Goal: Find specific fact: Find specific fact

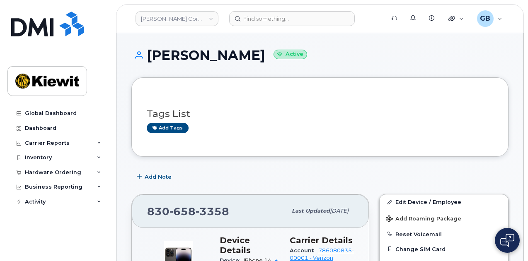
scroll to position [117, 0]
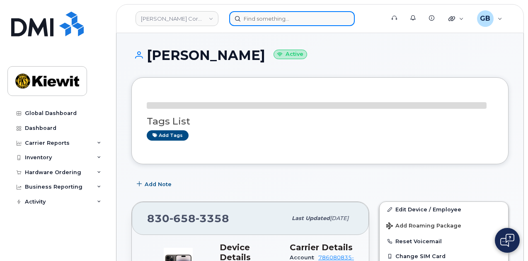
click at [258, 19] on input at bounding box center [291, 18] width 125 height 15
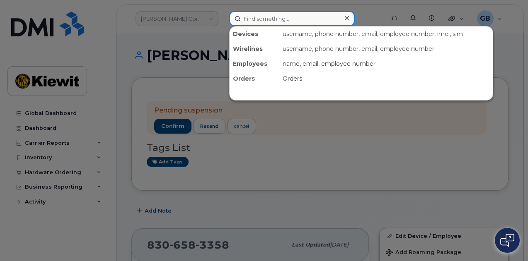
paste input "542964"
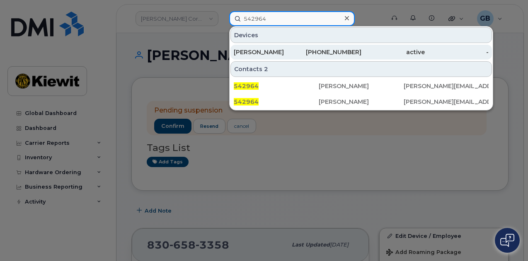
type input "542964"
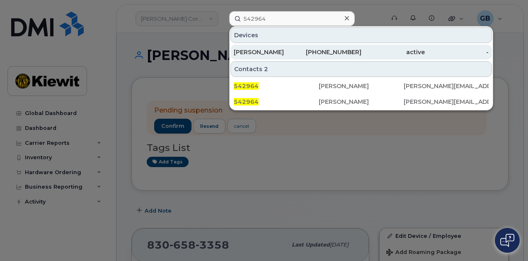
click at [313, 51] on div "361-413-8181" at bounding box center [329, 52] width 64 height 8
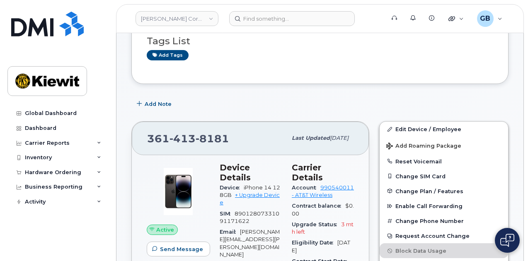
scroll to position [74, 0]
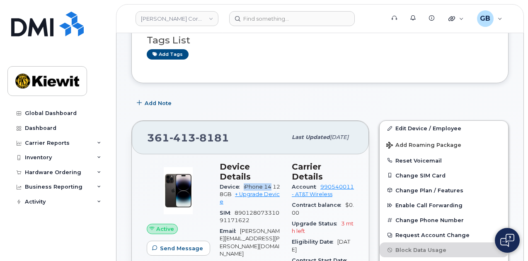
drag, startPoint x: 272, startPoint y: 177, endPoint x: 244, endPoint y: 177, distance: 27.3
click at [244, 184] on span "iPhone 14 128GB" at bounding box center [249, 191] width 60 height 14
copy span "iPhone 14"
drag, startPoint x: 229, startPoint y: 138, endPoint x: 143, endPoint y: 139, distance: 86.1
click at [143, 139] on div "[PHONE_NUMBER] Last updated [DATE]" at bounding box center [250, 137] width 237 height 33
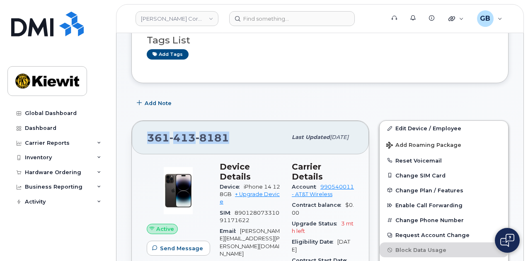
copy span "[PHONE_NUMBER]"
